Goal: Use online tool/utility: Use online tool/utility

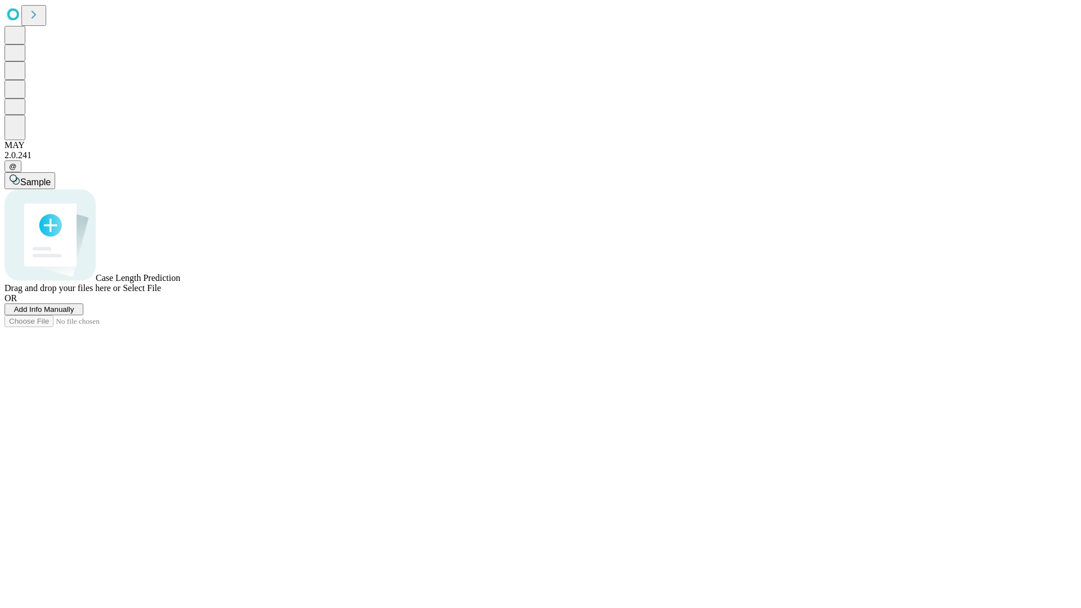
click at [161, 293] on span "Select File" at bounding box center [142, 288] width 38 height 10
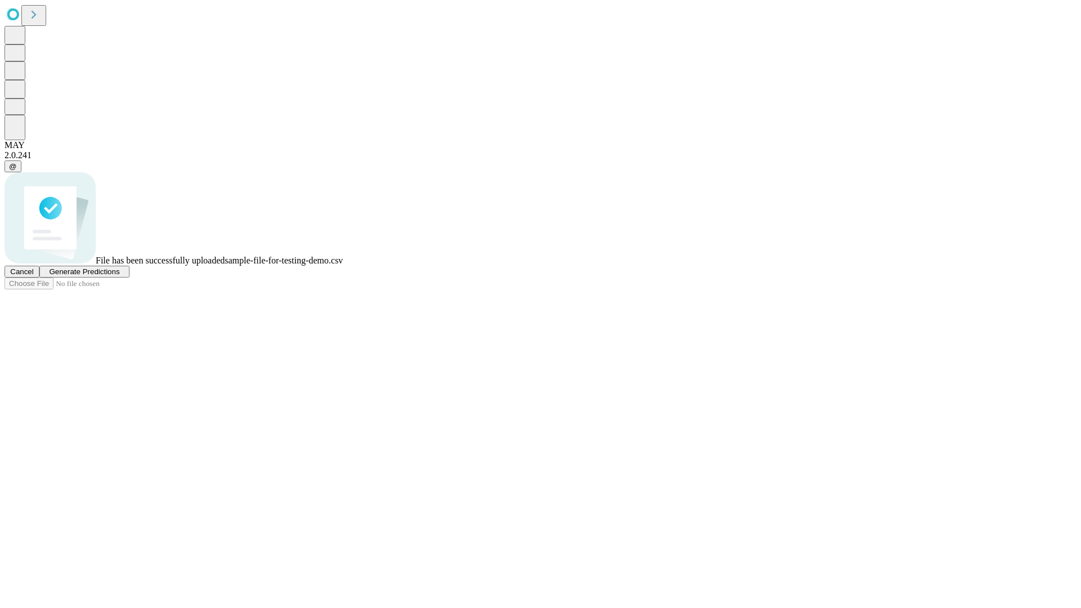
click at [119, 276] on span "Generate Predictions" at bounding box center [84, 271] width 70 height 8
